Goal: Transaction & Acquisition: Obtain resource

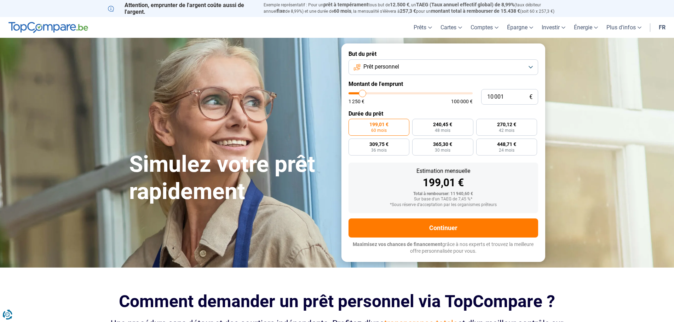
click at [664, 28] on link "fr" at bounding box center [662, 27] width 15 height 21
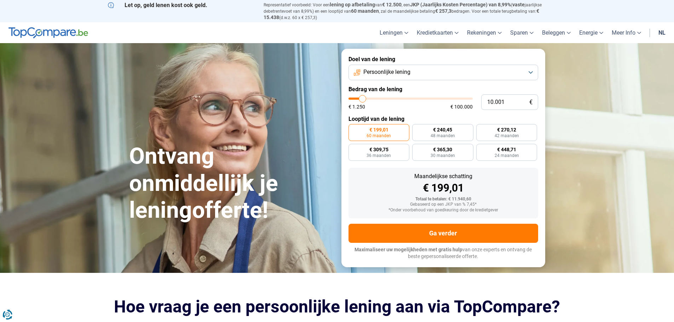
type input "37.250"
type input "37250"
click at [395, 99] on input "range" at bounding box center [411, 99] width 124 height 2
radio input "false"
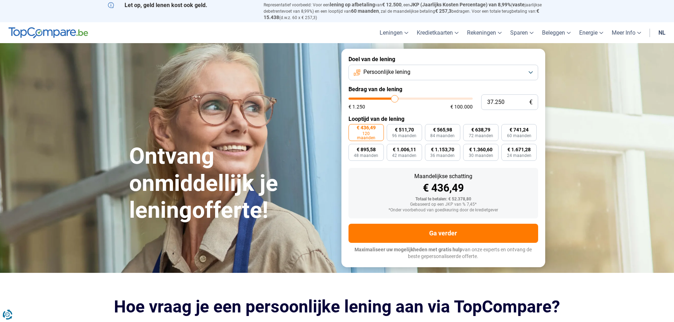
click at [437, 74] on button "Persoonlijke lening" at bounding box center [444, 73] width 190 height 16
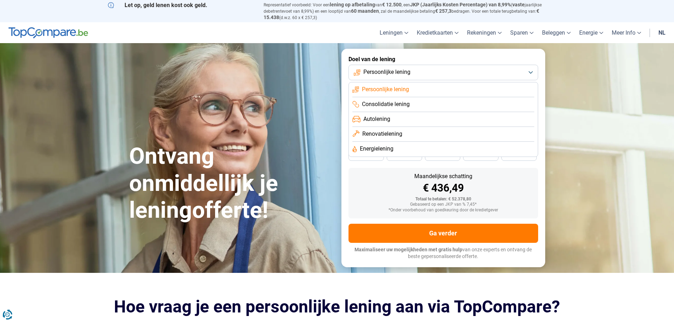
click at [376, 118] on span "Autolening" at bounding box center [376, 119] width 27 height 8
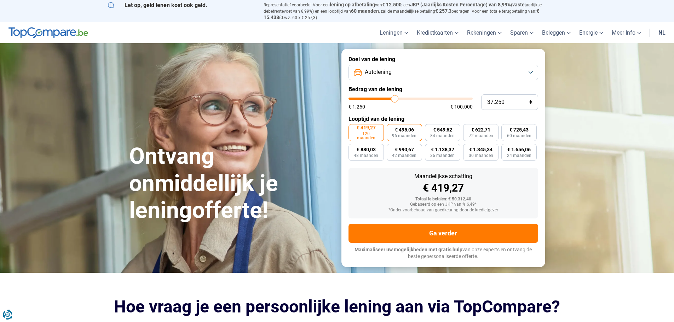
click at [409, 128] on span "€ 495,06" at bounding box center [404, 129] width 19 height 5
click at [391, 128] on input "€ 495,06 96 maanden" at bounding box center [389, 126] width 5 height 5
radio input "true"
click at [446, 128] on span "€ 549,62" at bounding box center [442, 129] width 19 height 5
click at [430, 128] on input "€ 549,62 84 maanden" at bounding box center [427, 126] width 5 height 5
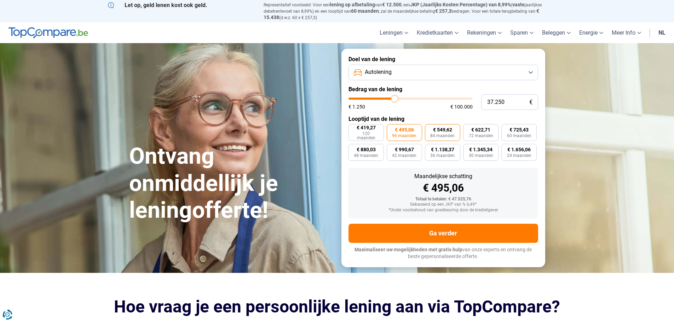
radio input "true"
click at [368, 126] on span "€ 419,27" at bounding box center [366, 127] width 19 height 5
click at [353, 126] on input "€ 419,27 120 maanden" at bounding box center [351, 126] width 5 height 5
radio input "true"
type input "33.000"
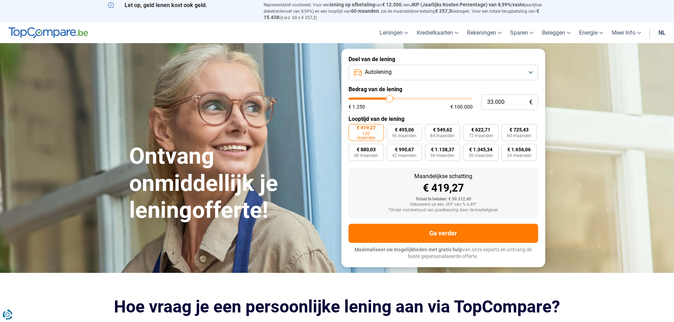
type input "33000"
click at [390, 98] on input "range" at bounding box center [411, 99] width 124 height 2
type input "28.500"
type input "28500"
click at [384, 98] on input "range" at bounding box center [411, 99] width 124 height 2
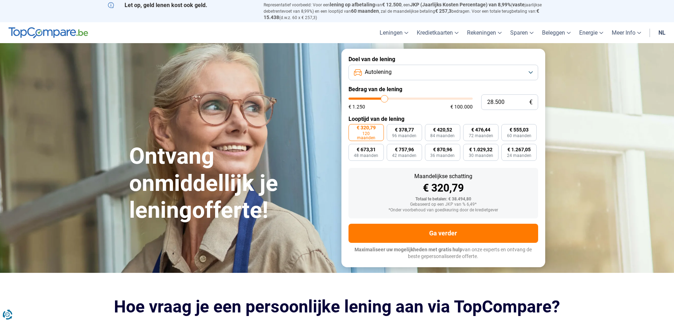
type input "33.750"
type input "33750"
click at [391, 98] on input "range" at bounding box center [411, 99] width 124 height 2
type input "33.250"
type input "33250"
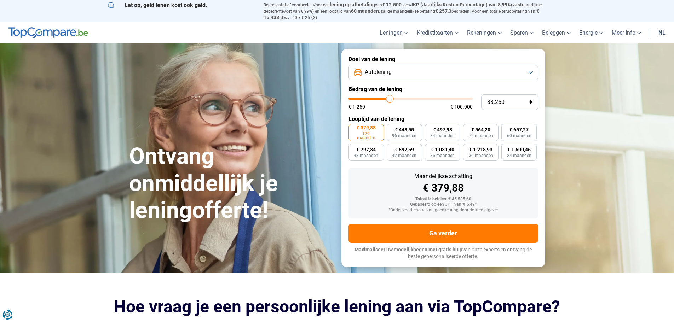
type input "32.750"
type input "32750"
type input "32.500"
type input "32500"
type input "32.250"
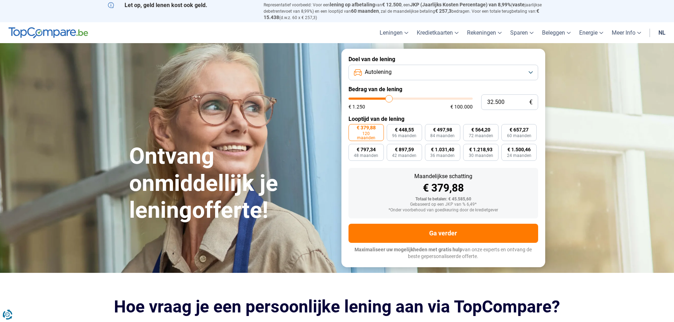
type input "32250"
type input "32.000"
type input "32000"
type input "31.750"
type input "31750"
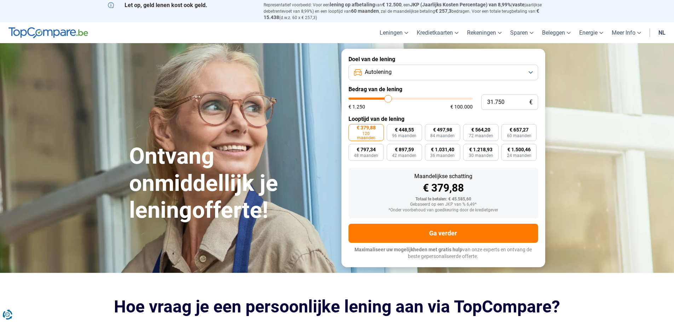
type input "31.250"
type input "31250"
type input "31.000"
type input "31000"
click at [387, 98] on input "range" at bounding box center [411, 99] width 124 height 2
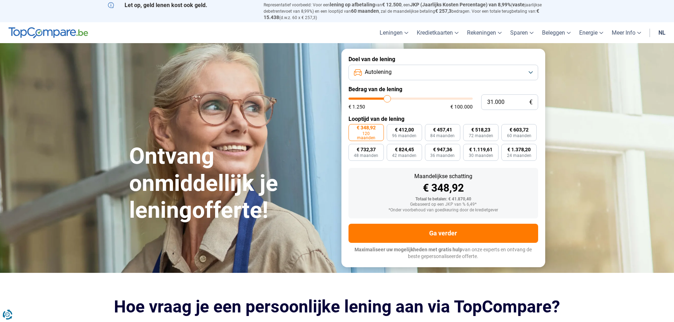
click at [418, 70] on button "Autolening" at bounding box center [444, 73] width 190 height 16
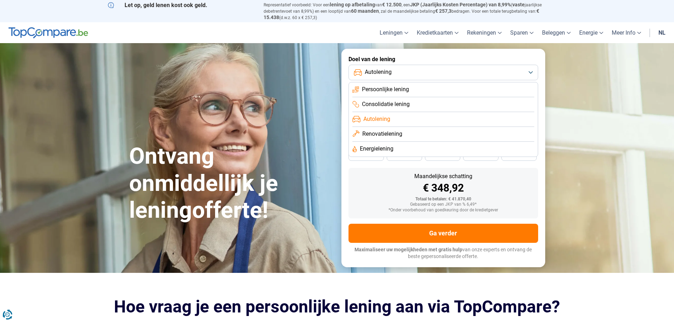
click at [417, 72] on button "Autolening" at bounding box center [444, 73] width 190 height 16
